Goal: Check status: Check status

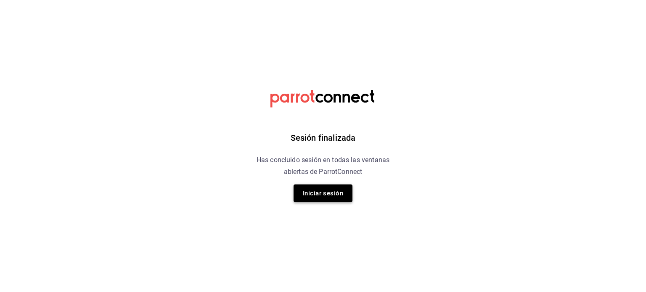
click at [316, 188] on button "Iniciar sesión" at bounding box center [323, 194] width 59 height 18
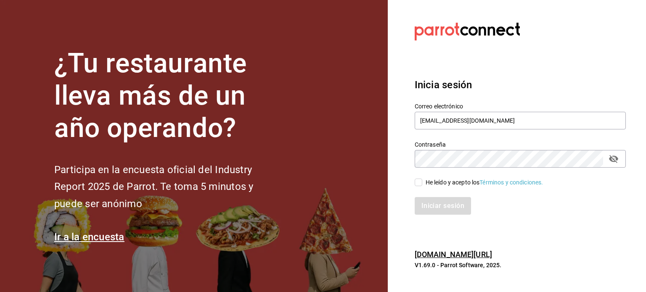
click at [422, 184] on input "He leído y acepto los Términos y condiciones." at bounding box center [419, 183] width 8 height 8
checkbox input "true"
click at [443, 208] on button "Iniciar sesión" at bounding box center [443, 206] width 57 height 18
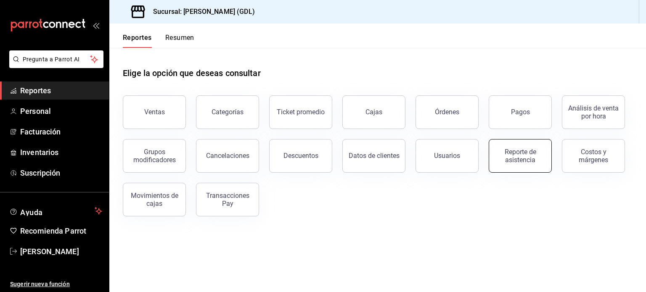
click at [518, 160] on div "Reporte de asistencia" at bounding box center [520, 156] width 52 height 16
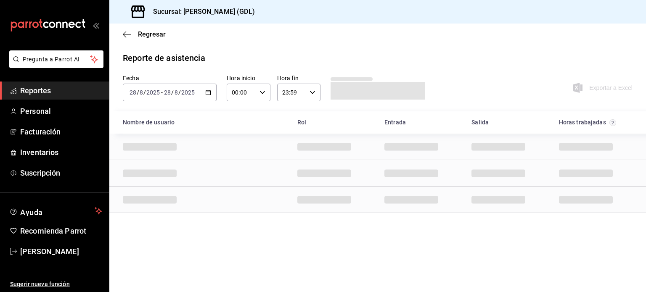
click at [170, 94] on input "28" at bounding box center [168, 92] width 8 height 7
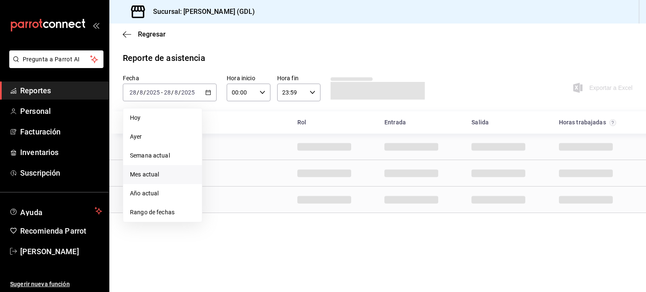
click at [152, 173] on span "Mes actual" at bounding box center [162, 174] width 65 height 9
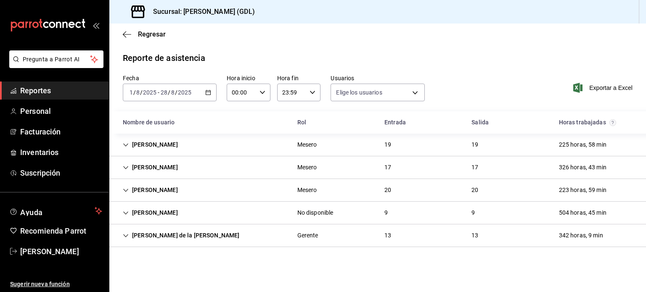
type input "8ebb2916-c85d-4370-b679-b92897408ab3,25a2843f-db73-408a-9195-bc549f9ba865,b6a4c…"
click at [132, 144] on div "[PERSON_NAME]" at bounding box center [150, 145] width 69 height 16
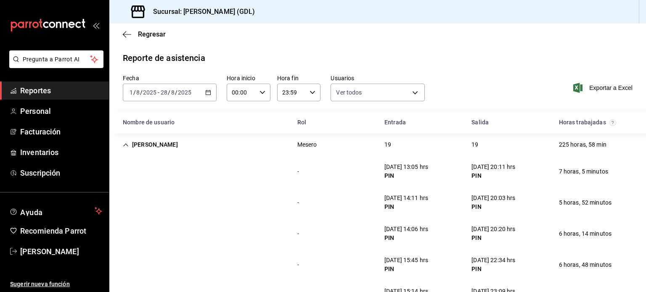
click at [233, 264] on div "- [DATE] 15:45 hrs PIN [DATE] 22:34 hrs PIN 6 horas, 48 minutos" at bounding box center [377, 264] width 537 height 31
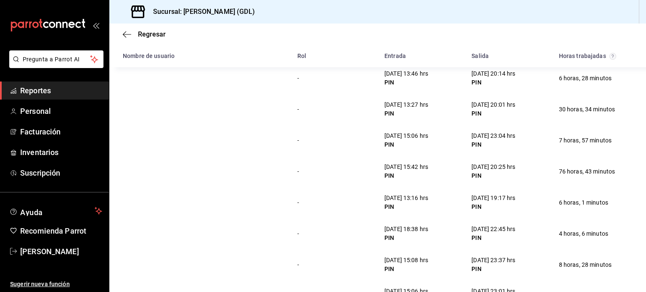
scroll to position [294, 0]
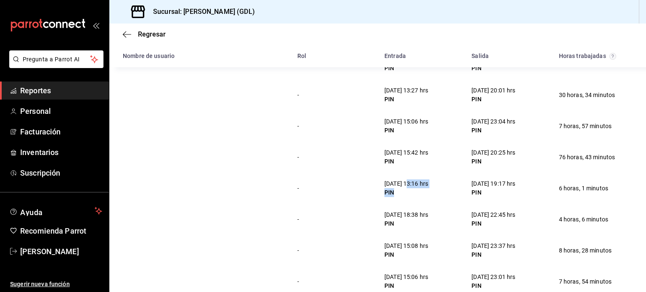
drag, startPoint x: 406, startPoint y: 186, endPoint x: 425, endPoint y: 191, distance: 19.6
click at [425, 191] on div "[DATE] 13:16 hrs PIN" at bounding box center [406, 189] width 44 height 18
click at [333, 196] on div "- [DATE] 13:16 hrs PIN [DATE] 19:17 hrs PIN 6 horas, 1 minutos" at bounding box center [377, 188] width 537 height 31
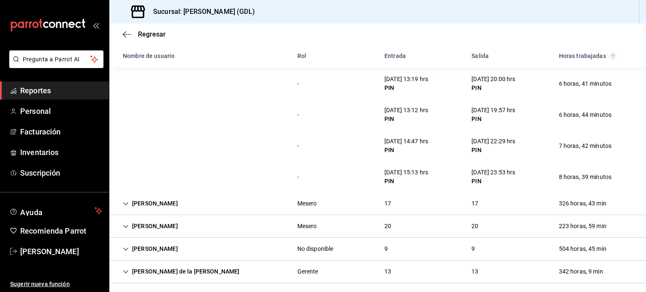
scroll to position [559, 0]
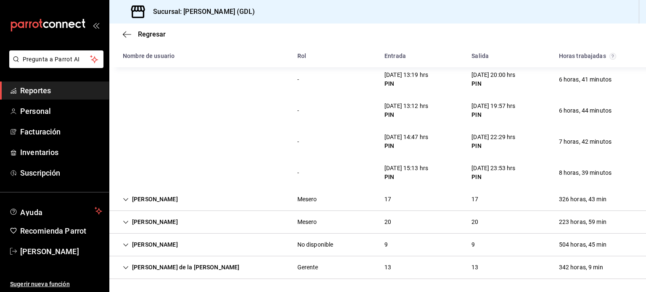
click at [120, 199] on div "[PERSON_NAME]" at bounding box center [150, 200] width 69 height 16
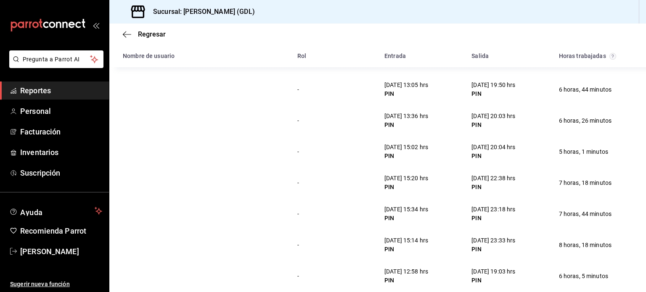
scroll to position [895, 0]
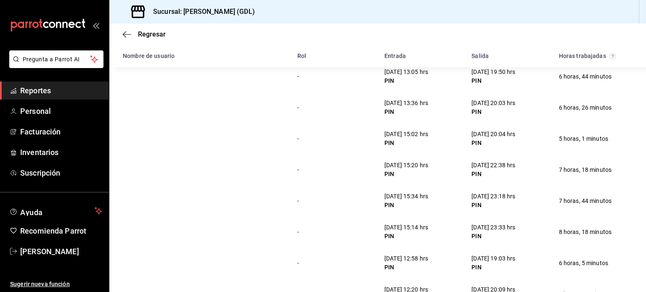
click at [286, 257] on div "- [DATE] 12:58 hrs PIN [DATE] 19:03 hrs PIN 6 horas, 5 minutos" at bounding box center [377, 263] width 537 height 31
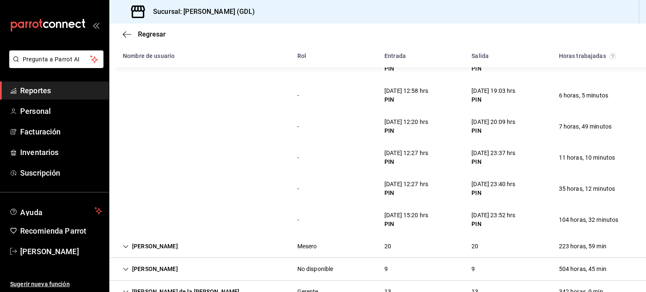
scroll to position [1088, 0]
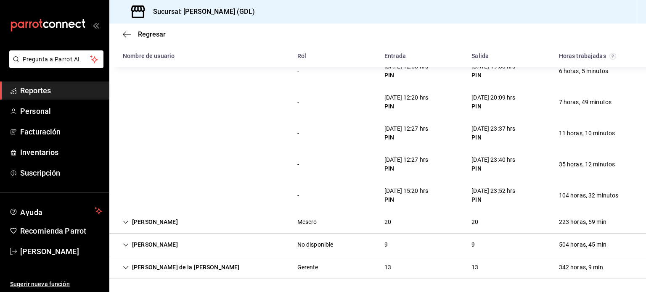
click at [148, 265] on div "[PERSON_NAME] de la [PERSON_NAME]" at bounding box center [181, 268] width 130 height 16
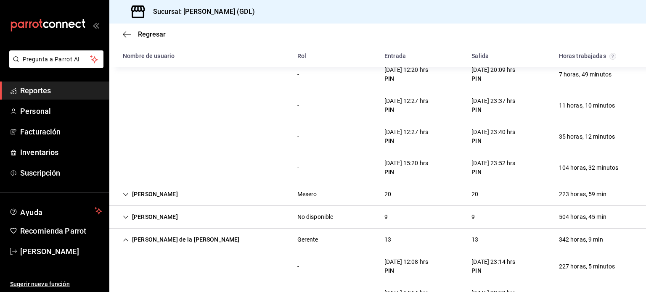
scroll to position [1072, 0]
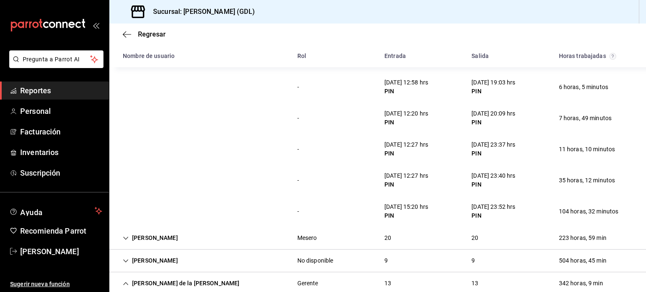
click at [127, 258] on icon "Cell" at bounding box center [126, 261] width 6 height 6
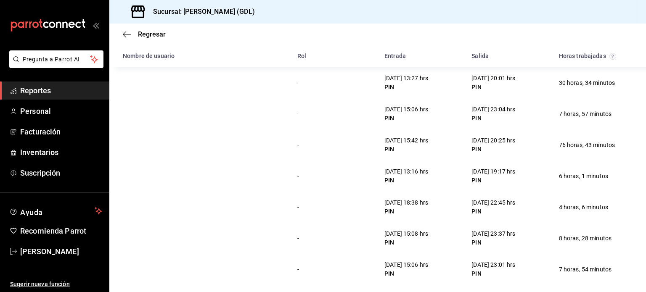
scroll to position [257, 0]
